Goal: Use online tool/utility: Utilize a website feature to perform a specific function

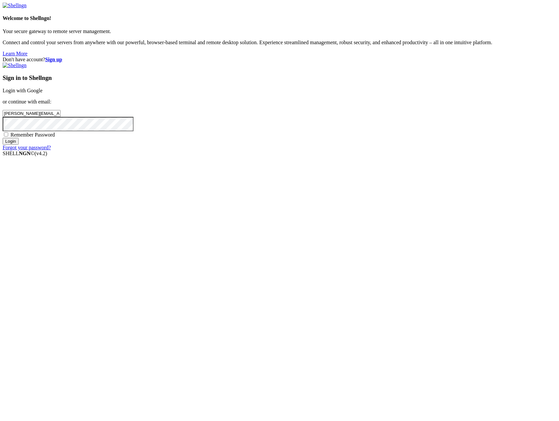
type input "[PERSON_NAME][EMAIL_ADDRESS][DOMAIN_NAME]"
click at [55, 137] on span "Remember Password" at bounding box center [32, 135] width 45 height 6
click at [8, 136] on input "Remember Password" at bounding box center [6, 134] width 4 height 4
checkbox input "true"
click at [19, 145] on input "Login" at bounding box center [11, 141] width 16 height 7
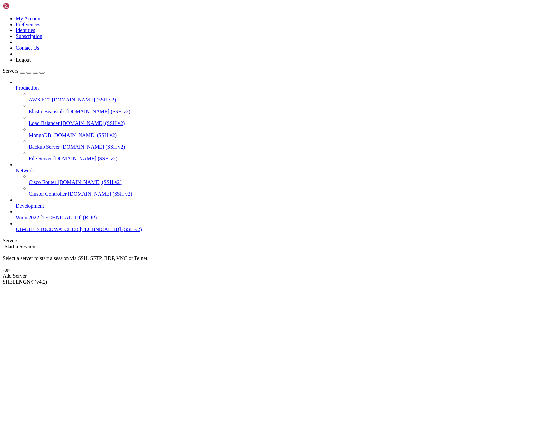
click at [80, 232] on span "[TECHNICAL_ID] (SSH v2)" at bounding box center [111, 230] width 62 height 6
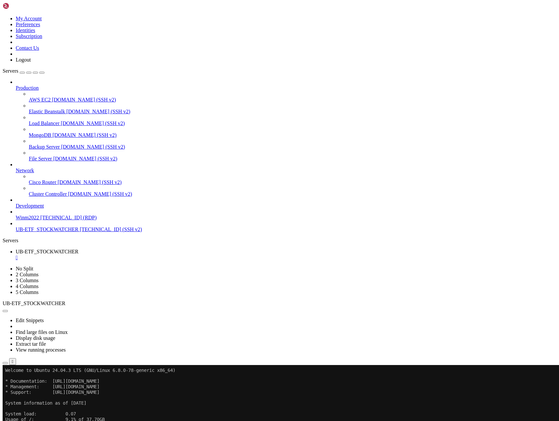
drag, startPoint x: 152, startPoint y: 575, endPoint x: 70, endPoint y: 545, distance: 87.2
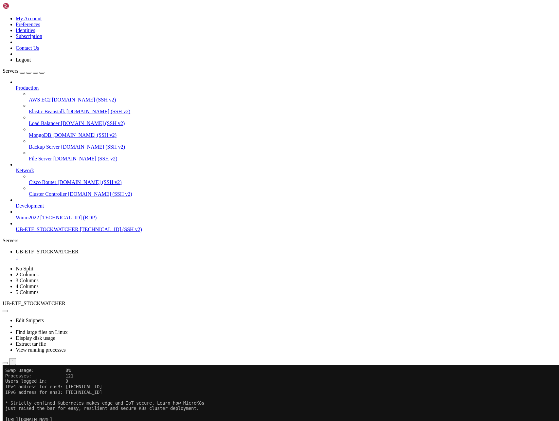
scroll to position [60, 0]
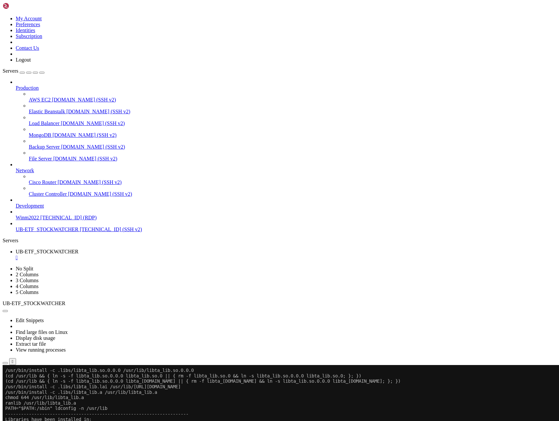
scroll to position [10861, 0]
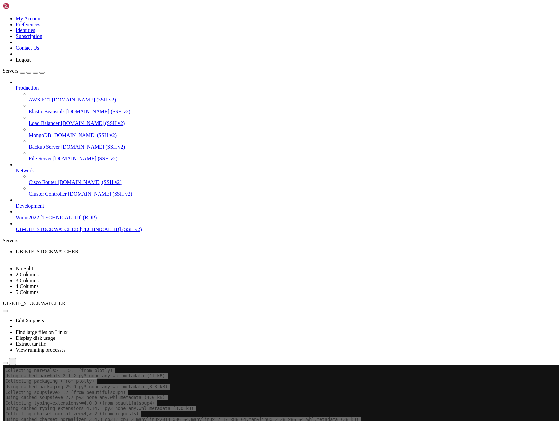
scroll to position [11525, 0]
click at [5, 365] on div at bounding box center [4, 365] width 3 height 0
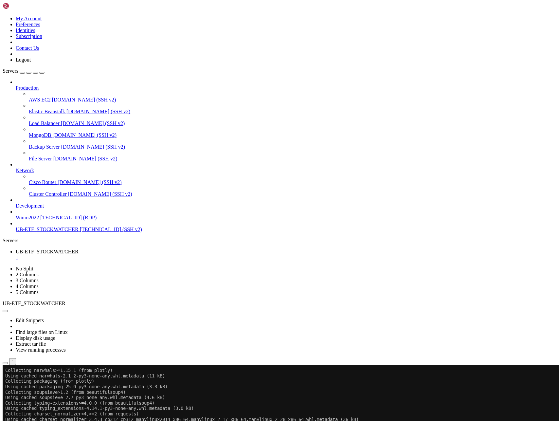
scroll to position [11155, 0]
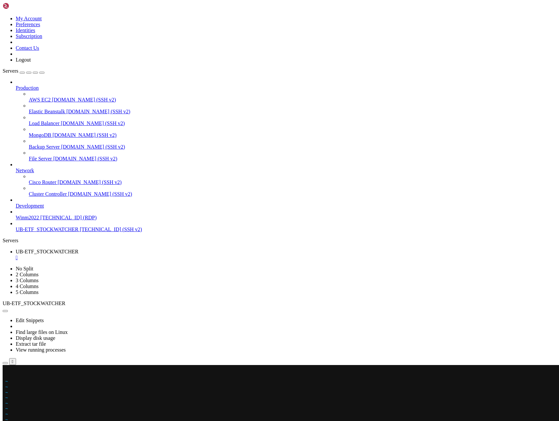
click at [8, 374] on x-row at bounding box center [240, 376] width 471 height 6
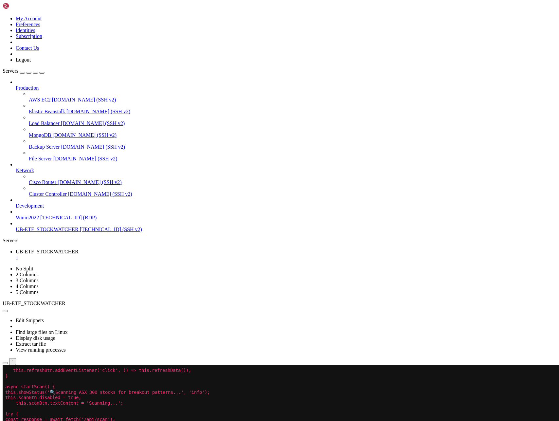
scroll to position [11062, 0]
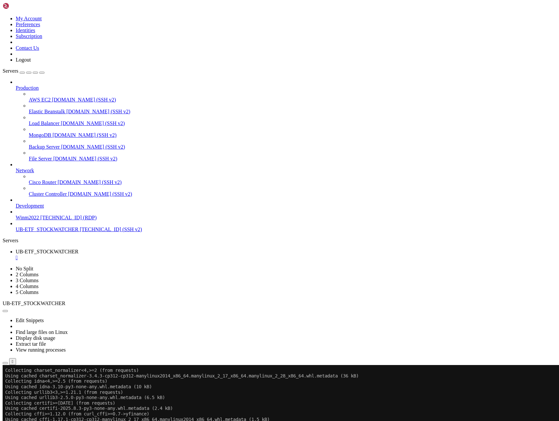
scroll to position [11231, 0]
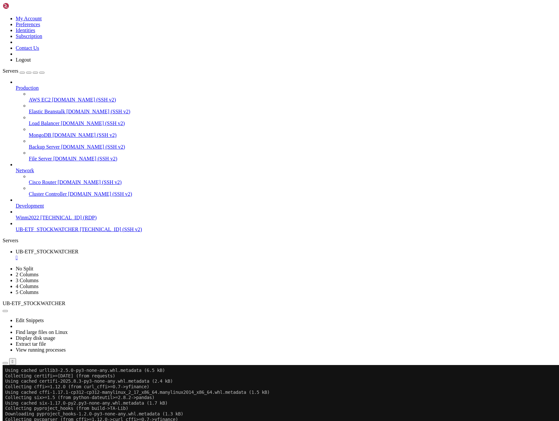
drag, startPoint x: 10, startPoint y: 718, endPoint x: 227, endPoint y: 734, distance: 216.9
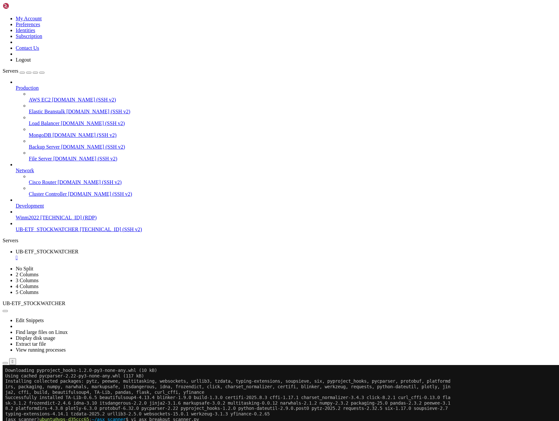
scroll to position [11487, 0]
drag, startPoint x: 9, startPoint y: 508, endPoint x: 229, endPoint y: 521, distance: 220.3
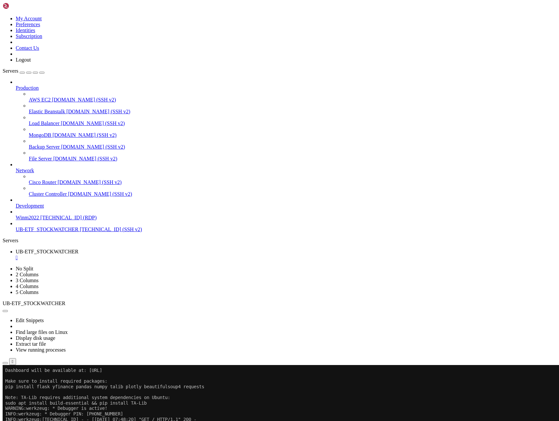
scroll to position [12281, 0]
